Goal: Task Accomplishment & Management: Complete application form

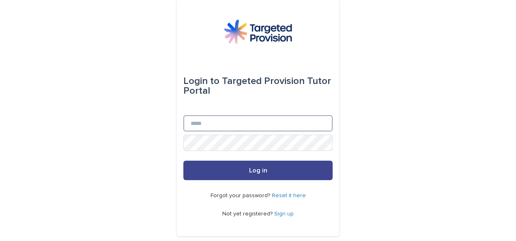
type input "**********"
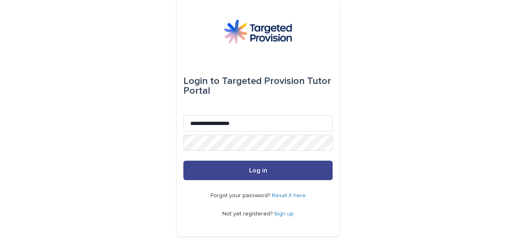
click at [224, 172] on button "Log in" at bounding box center [257, 170] width 149 height 19
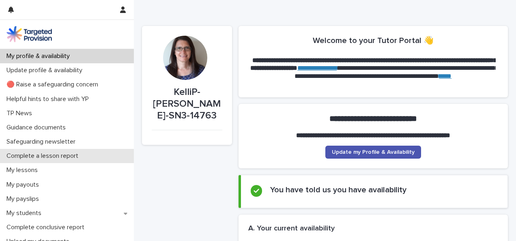
click at [86, 153] on div "Complete a lesson report" at bounding box center [67, 156] width 134 height 14
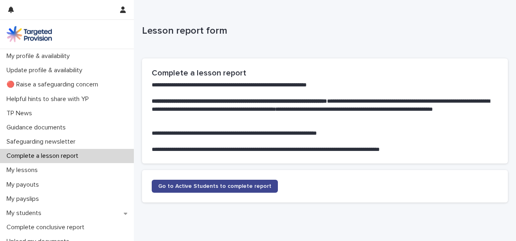
click at [173, 184] on span "Go to Active Students to complete report" at bounding box center [214, 186] width 113 height 6
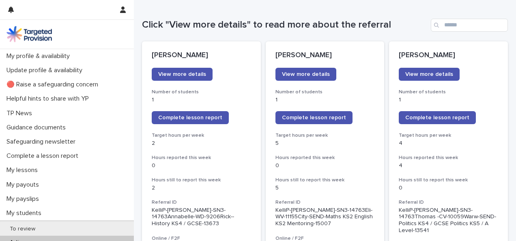
scroll to position [86, 0]
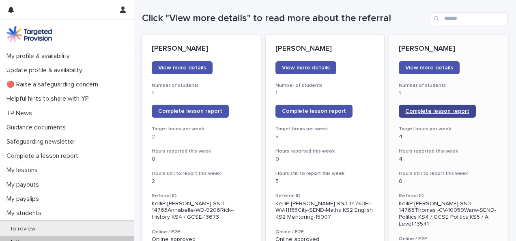
click at [420, 112] on span "Complete lesson report" at bounding box center [437, 111] width 64 height 6
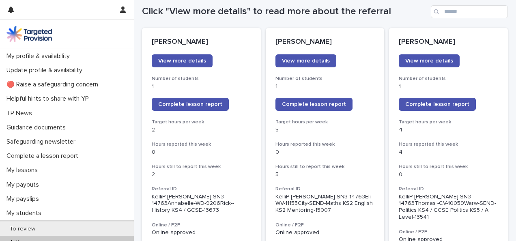
scroll to position [94, 0]
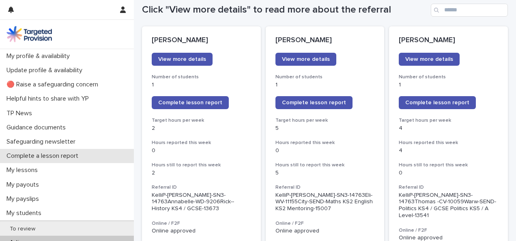
click at [26, 153] on p "Complete a lesson report" at bounding box center [43, 156] width 81 height 8
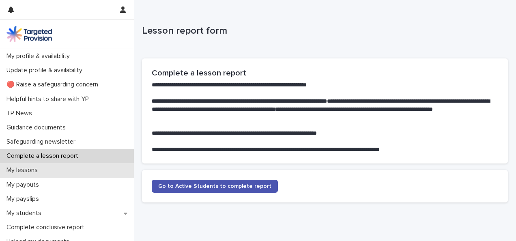
click at [26, 167] on p "My lessons" at bounding box center [23, 170] width 41 height 8
